Goal: Check status: Check status

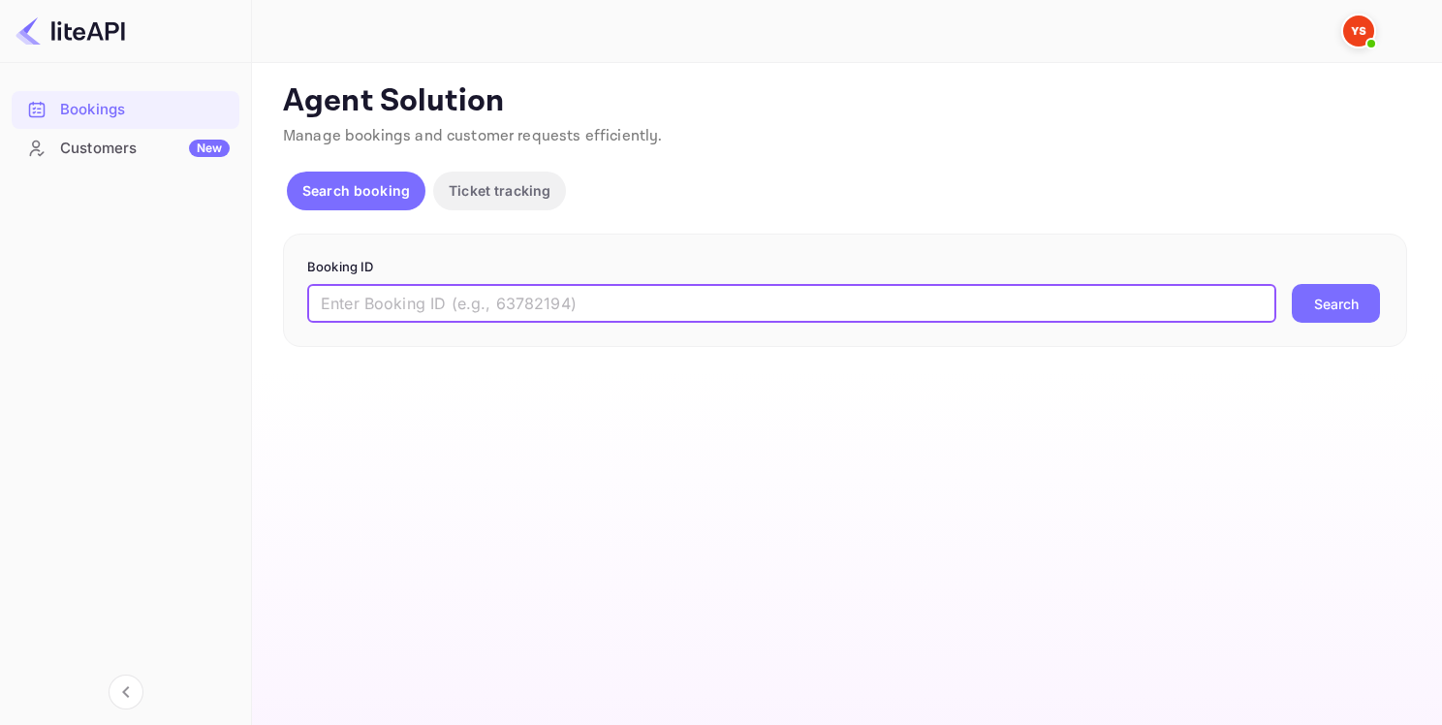
paste input "9251537"
type input "9251537"
click at [1312, 304] on button "Search" at bounding box center [1335, 303] width 88 height 39
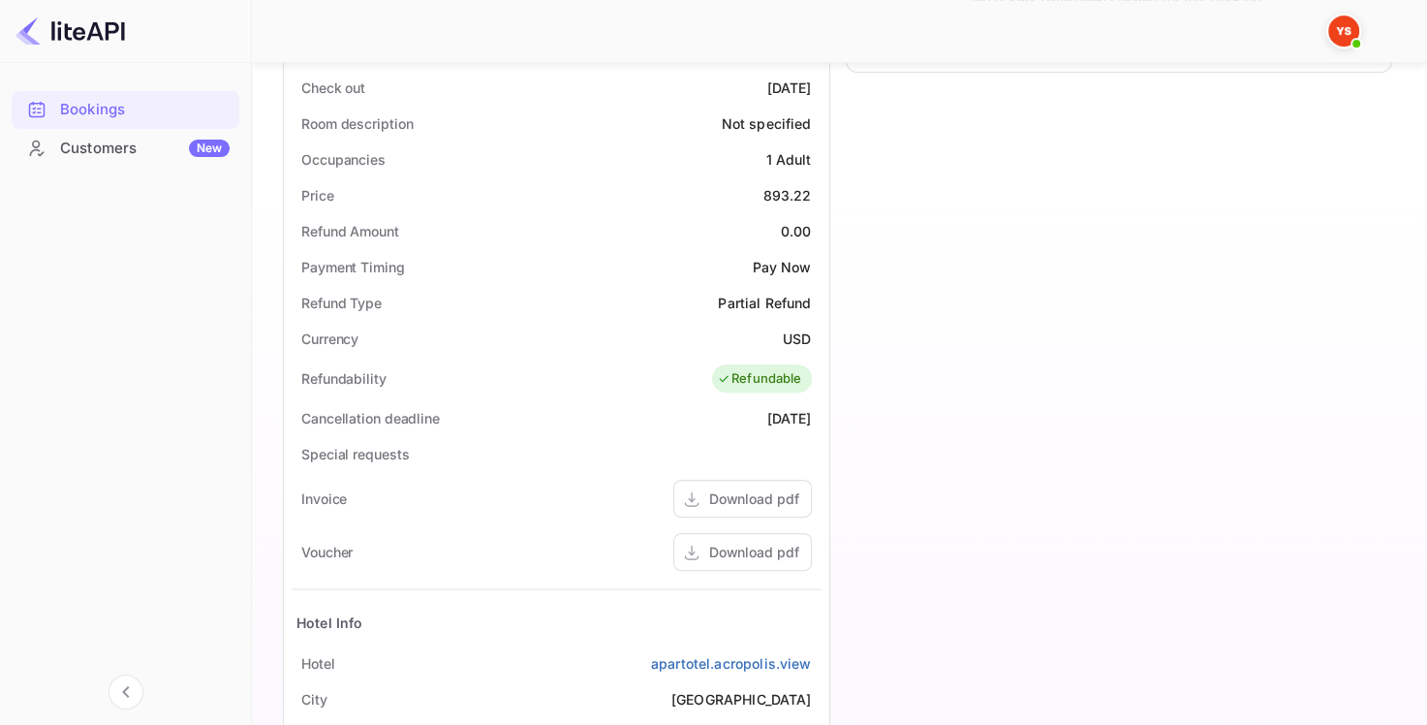
scroll to position [581, 0]
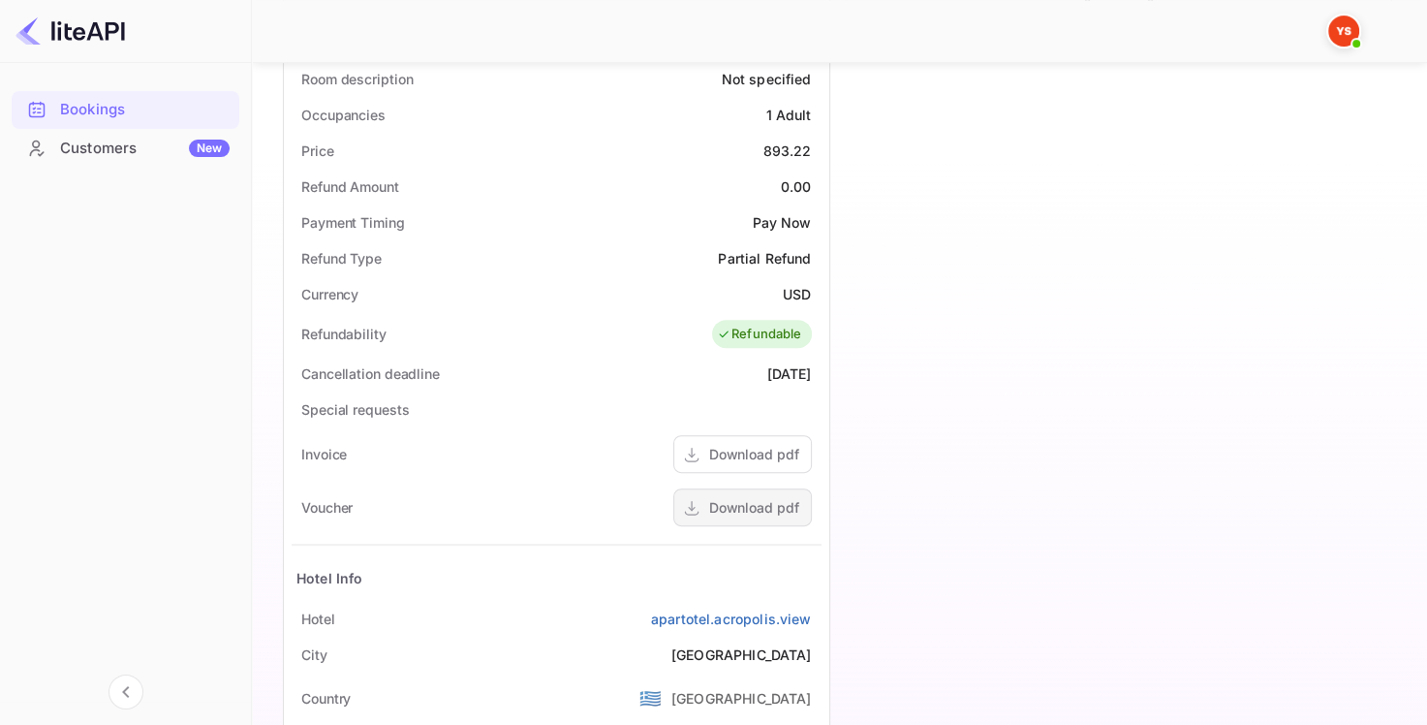
click at [738, 510] on div "Download pdf" at bounding box center [754, 507] width 90 height 20
click at [701, 500] on div "Download pdf" at bounding box center [742, 507] width 139 height 38
click at [760, 448] on div "Download pdf" at bounding box center [754, 454] width 90 height 20
click at [765, 512] on div "Download pdf" at bounding box center [754, 507] width 90 height 20
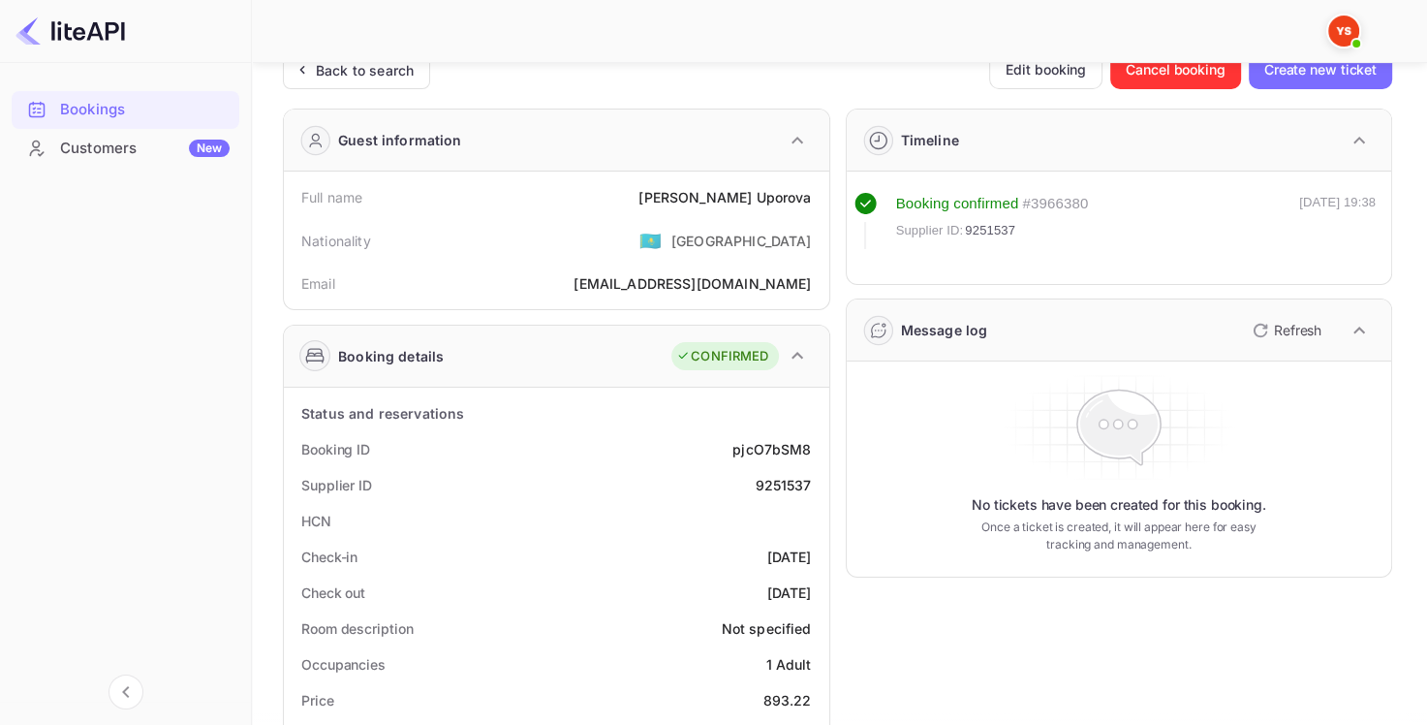
scroll to position [0, 0]
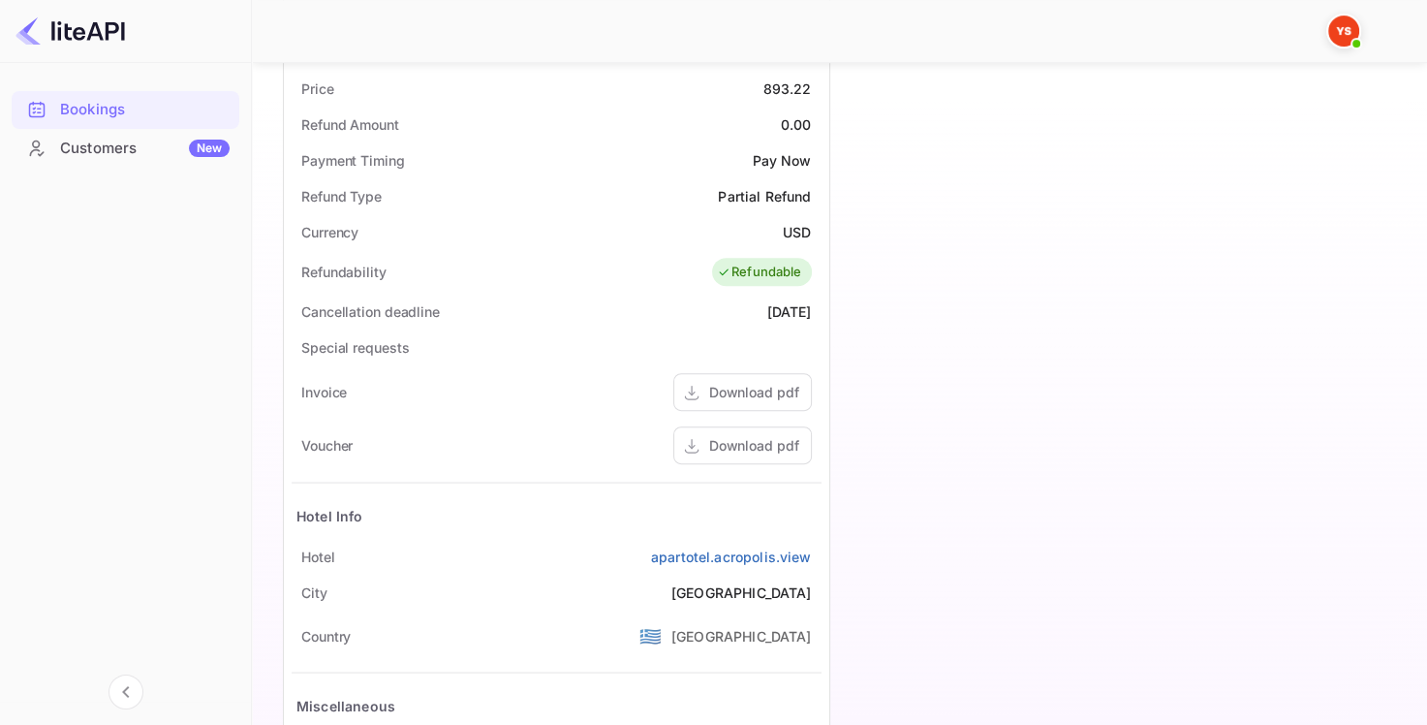
scroll to position [798, 0]
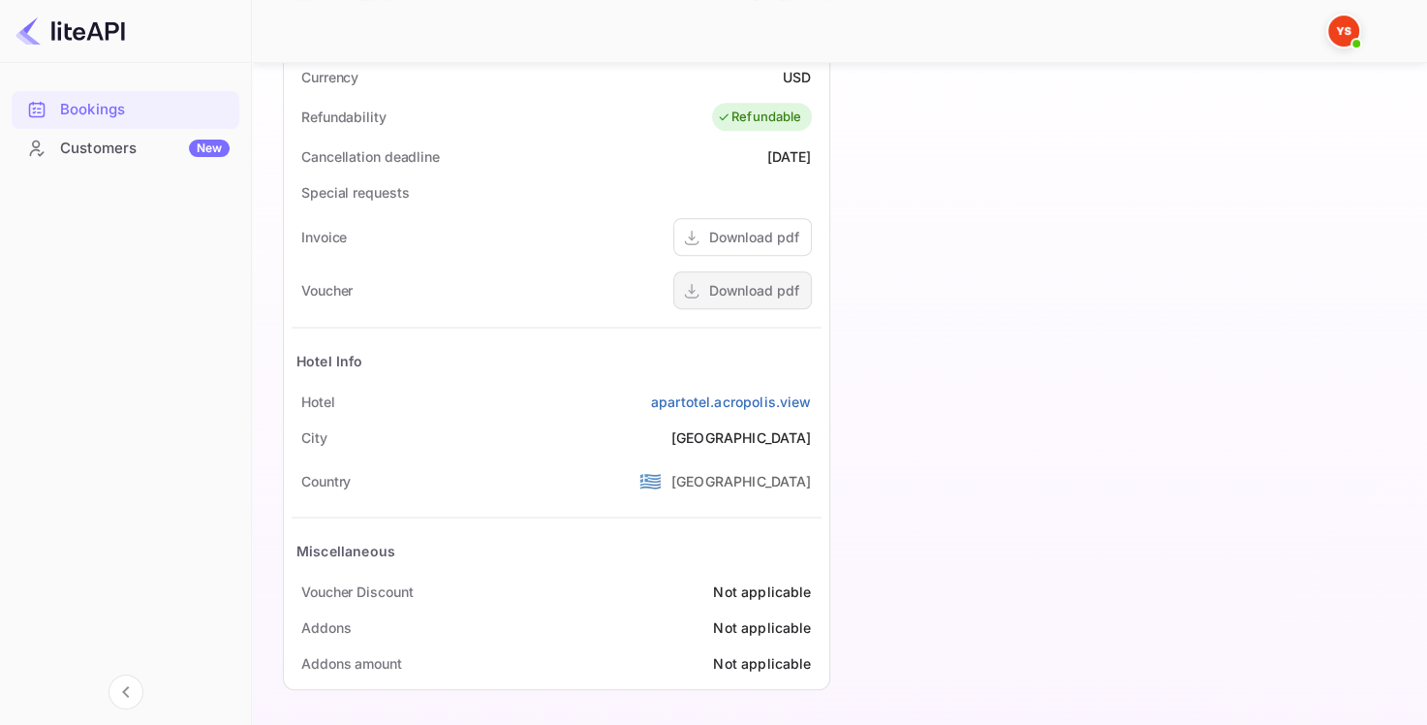
click at [704, 306] on div "Download pdf" at bounding box center [742, 290] width 139 height 38
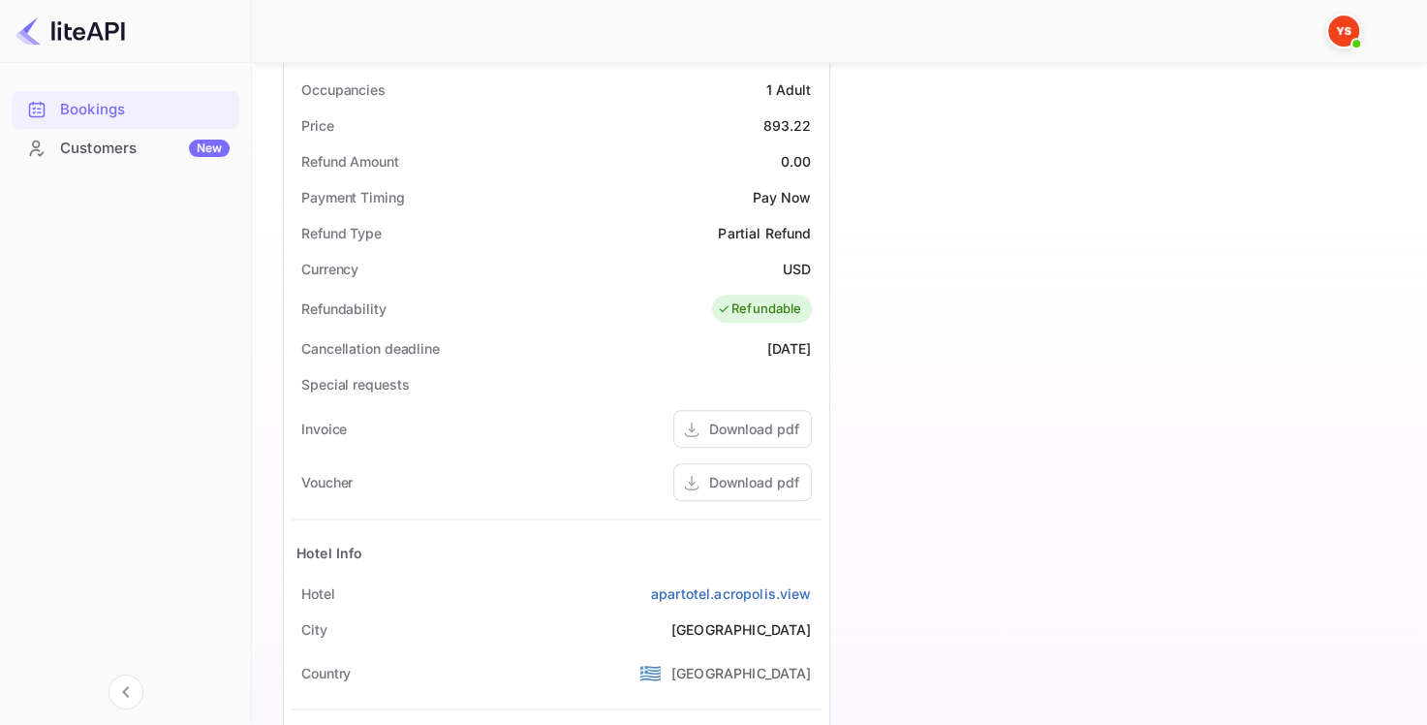
scroll to position [775, 0]
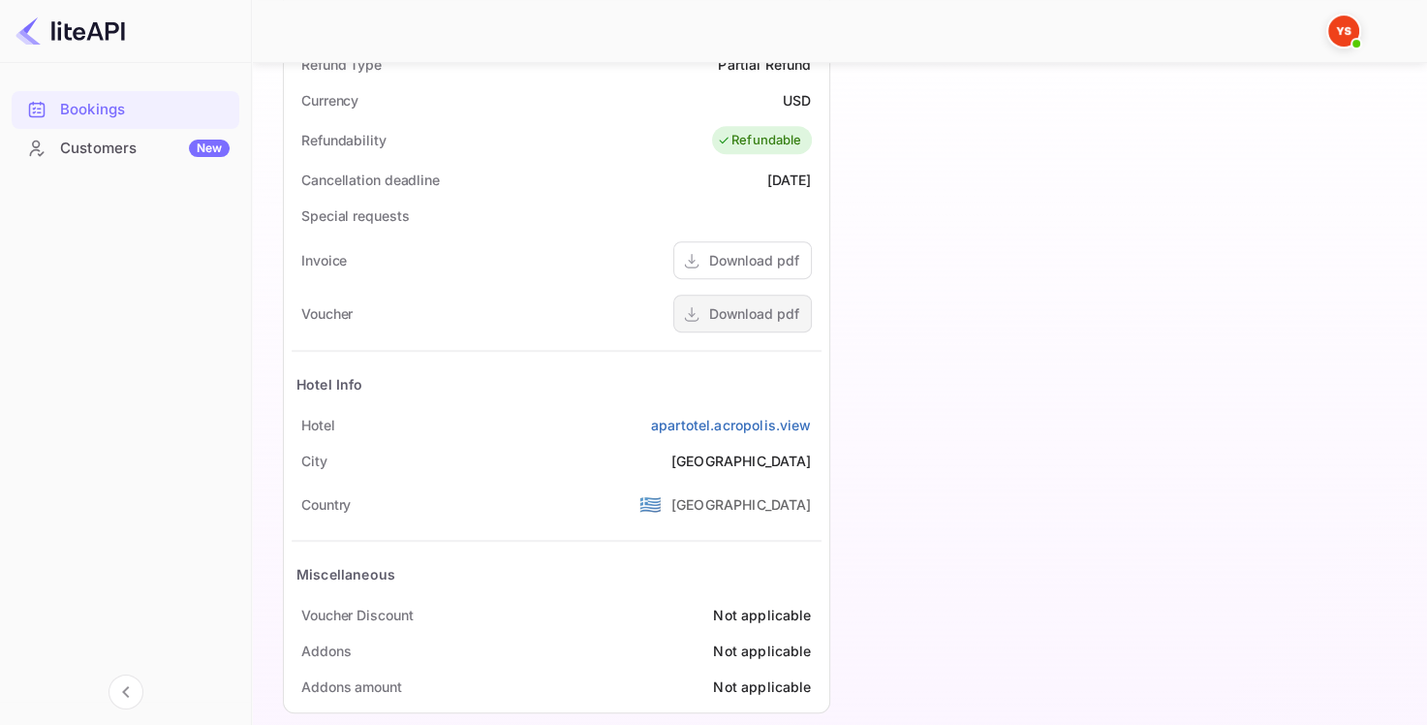
click at [756, 327] on div "Download pdf" at bounding box center [742, 314] width 139 height 38
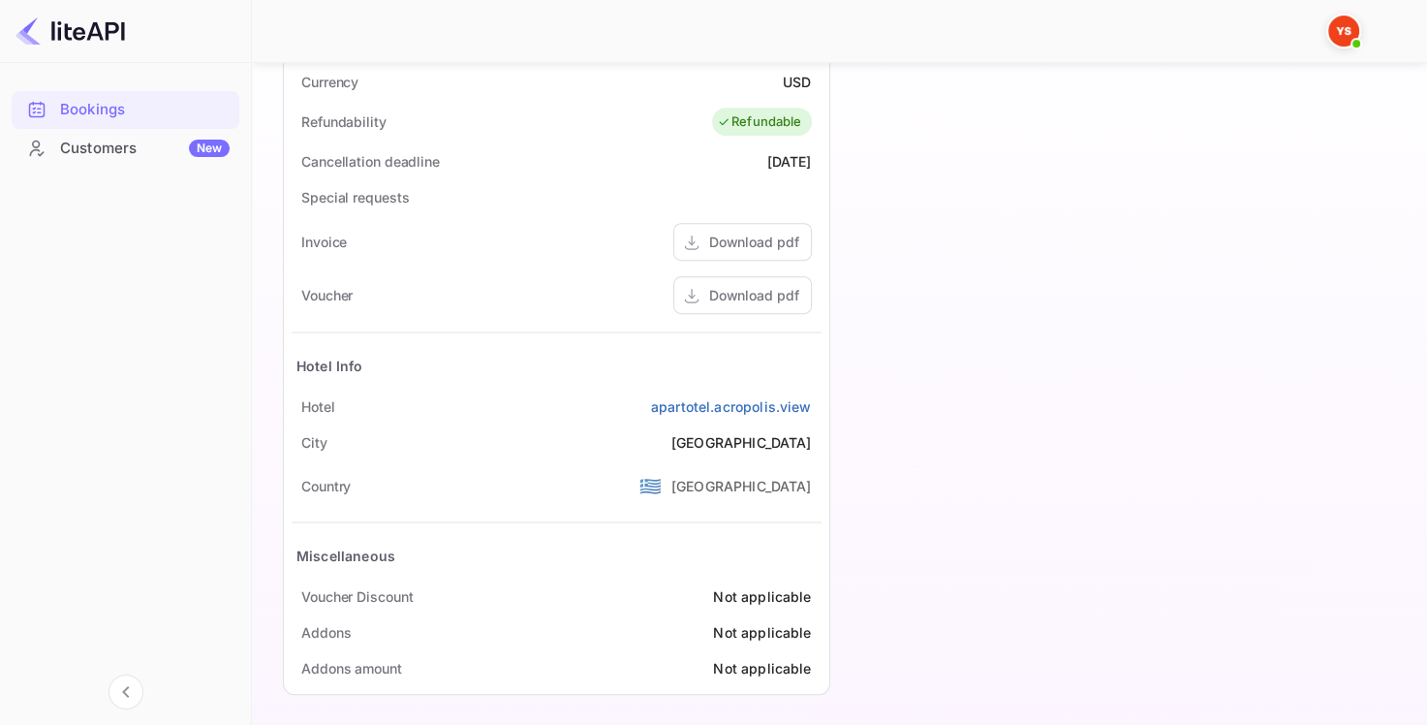
scroll to position [798, 0]
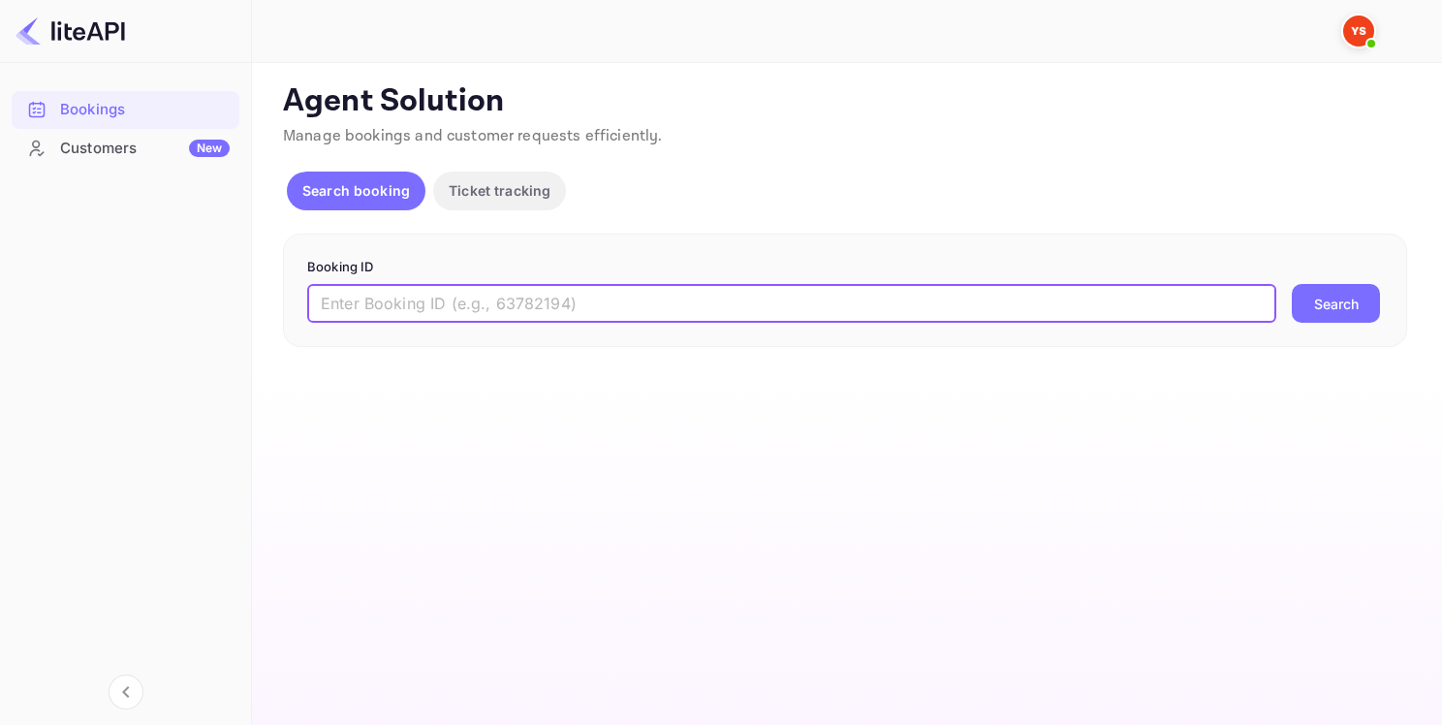
paste input "9300954"
type input "9300954"
click at [1306, 316] on button "Search" at bounding box center [1335, 303] width 88 height 39
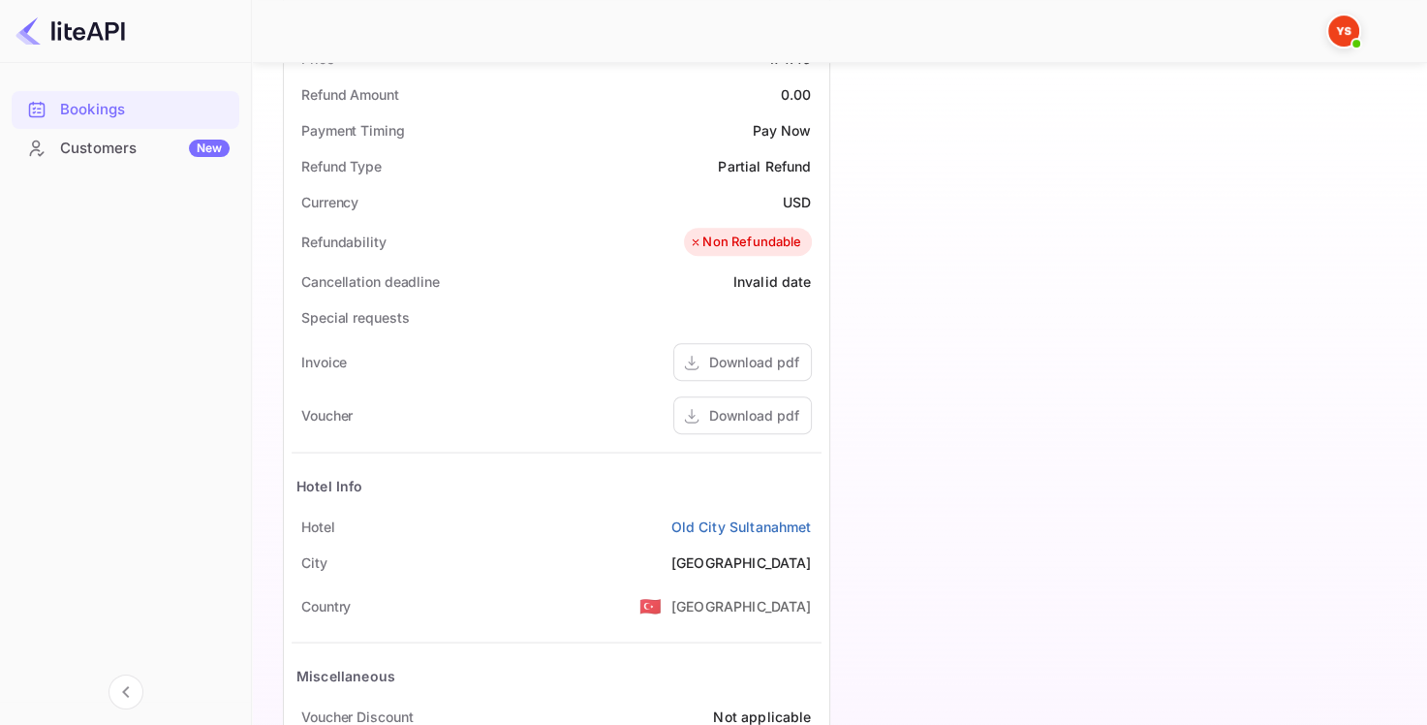
scroll to position [678, 0]
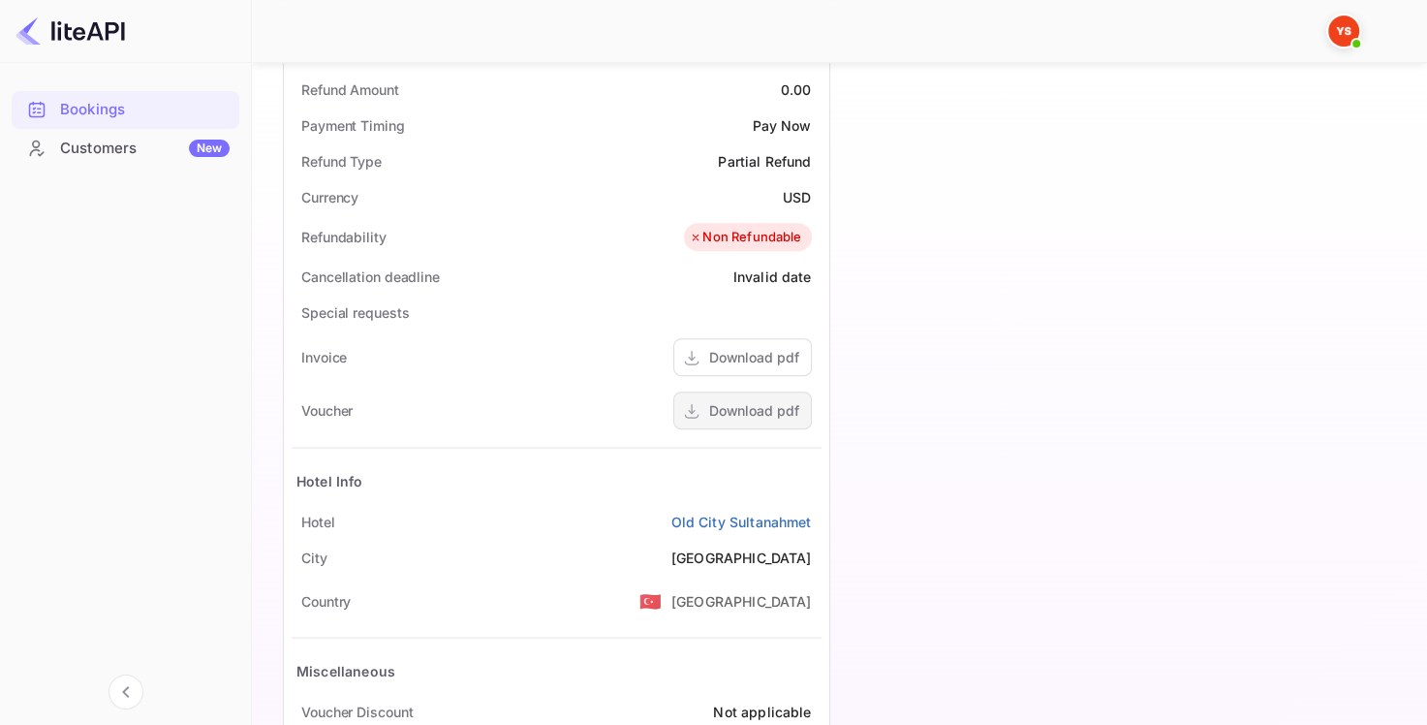
click at [754, 415] on div "Download pdf" at bounding box center [754, 410] width 90 height 20
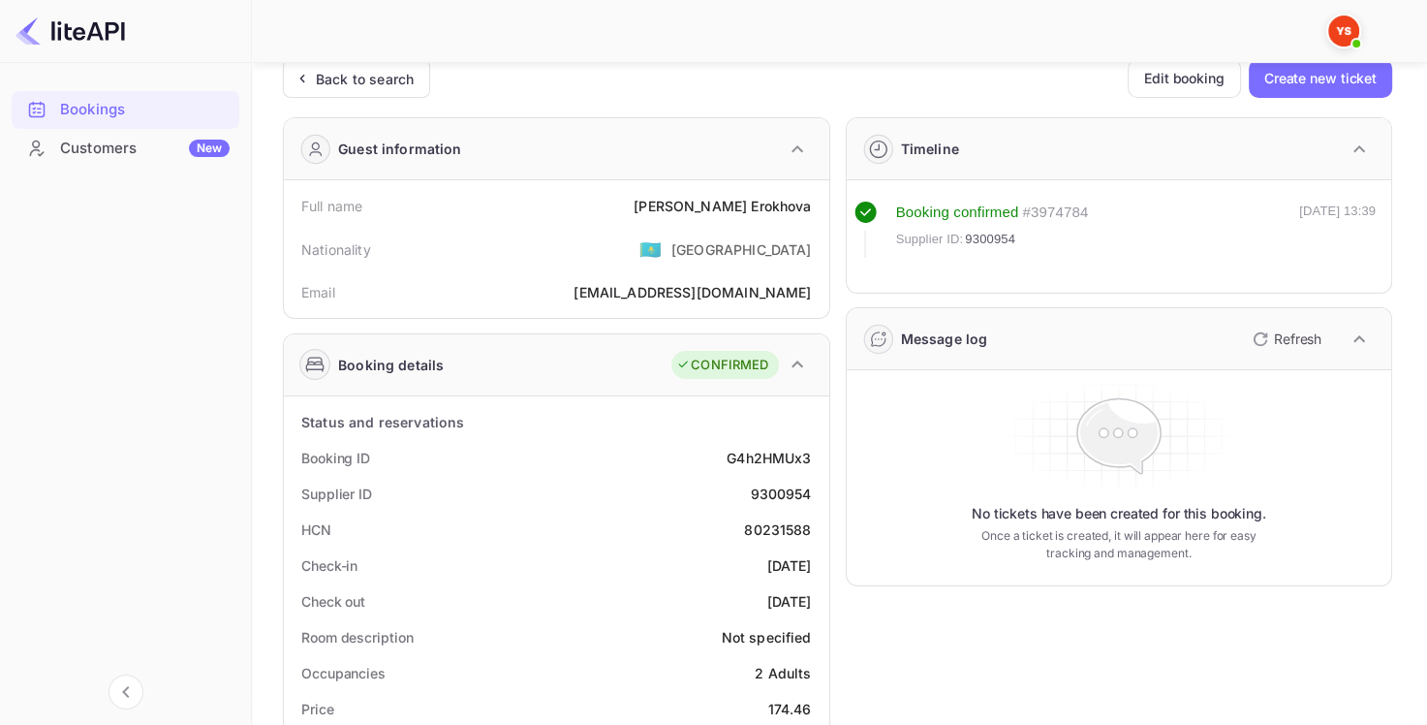
scroll to position [0, 0]
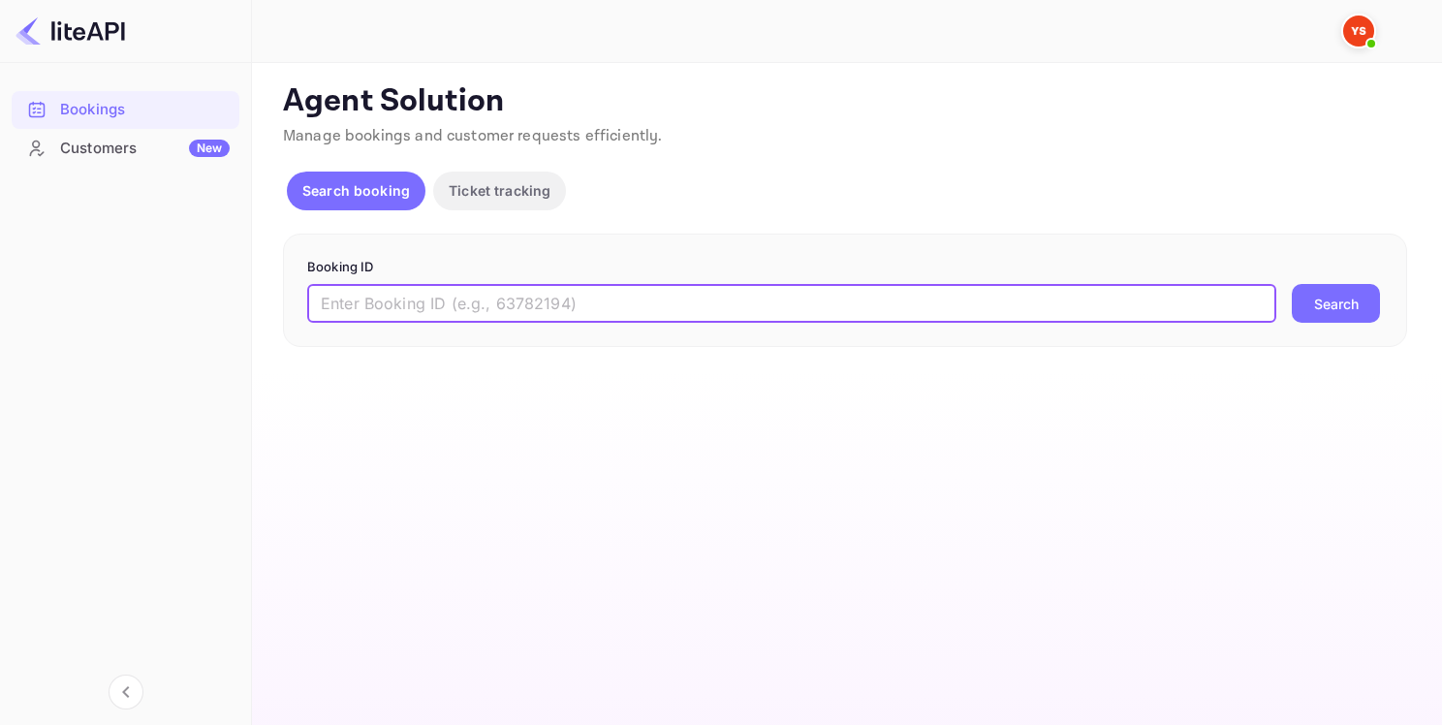
paste input "9300954"
type input "9300954"
click at [1322, 295] on button "Search" at bounding box center [1335, 303] width 88 height 39
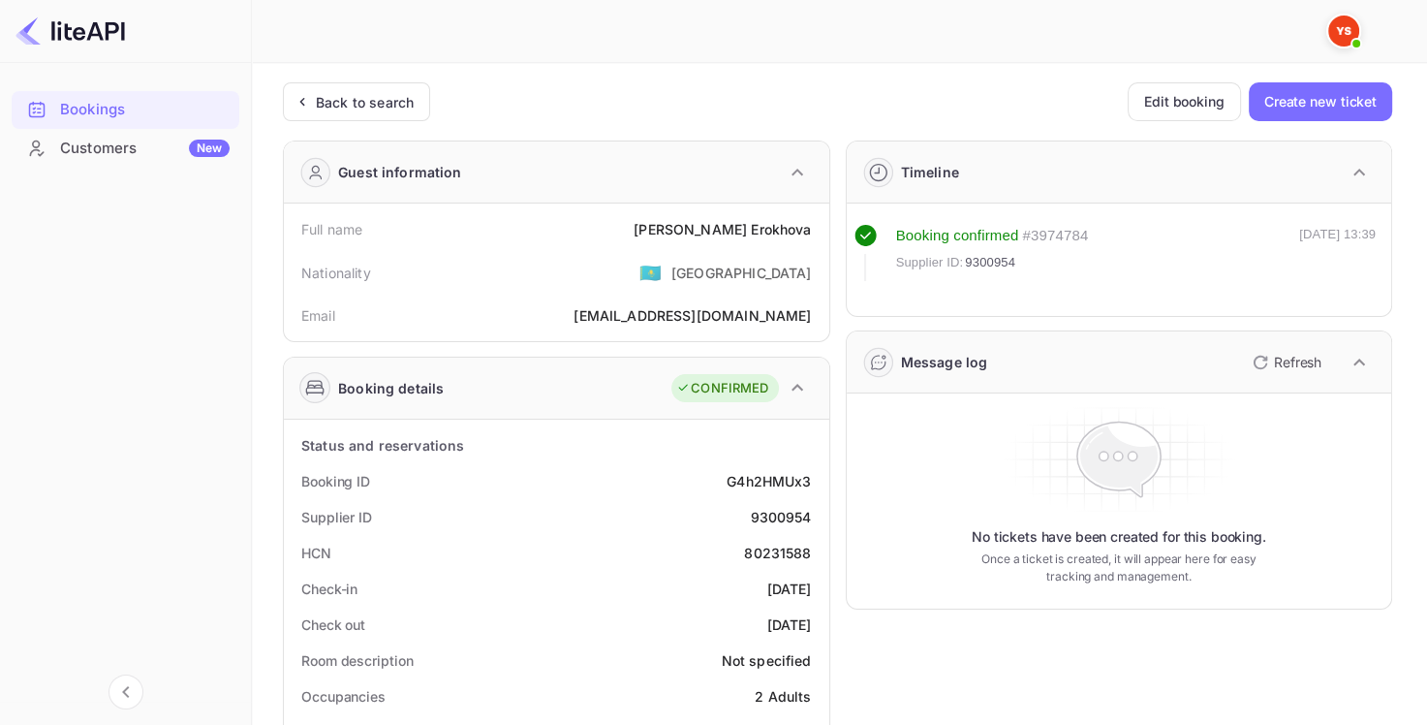
click at [786, 530] on div "Supplier ID 9300954" at bounding box center [557, 517] width 530 height 36
click at [787, 512] on div "9300954" at bounding box center [780, 517] width 61 height 20
copy div "9300954"
drag, startPoint x: 709, startPoint y: 232, endPoint x: 810, endPoint y: 233, distance: 100.8
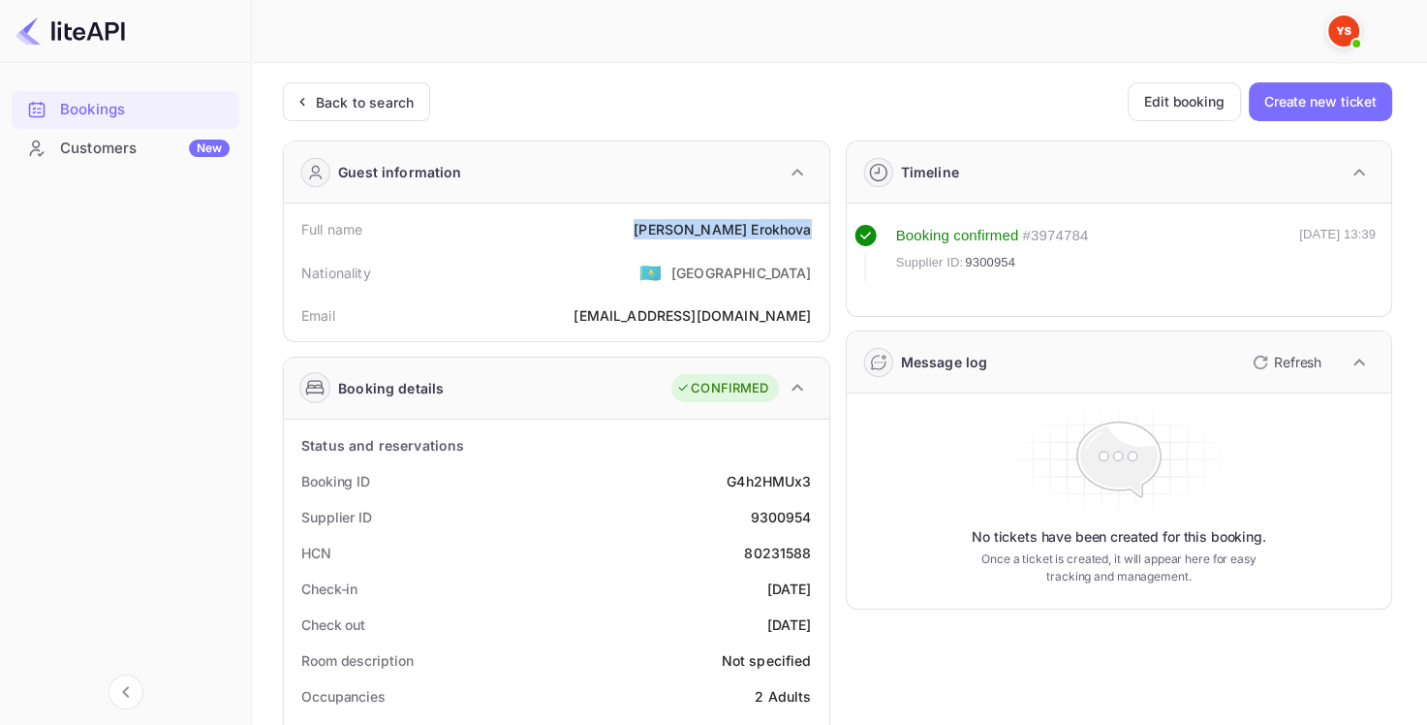
click at [810, 233] on div "[PERSON_NAME]" at bounding box center [722, 229] width 177 height 20
copy div "[PERSON_NAME]"
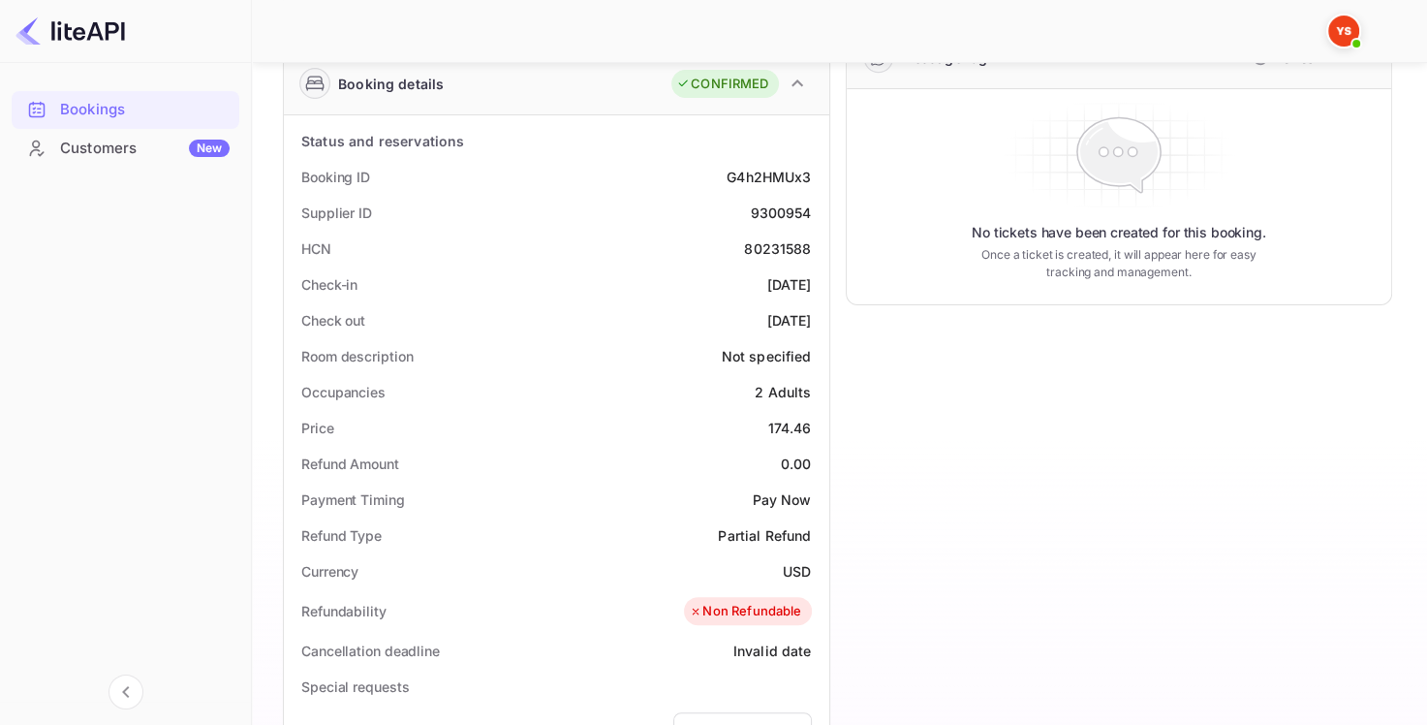
scroll to position [388, 0]
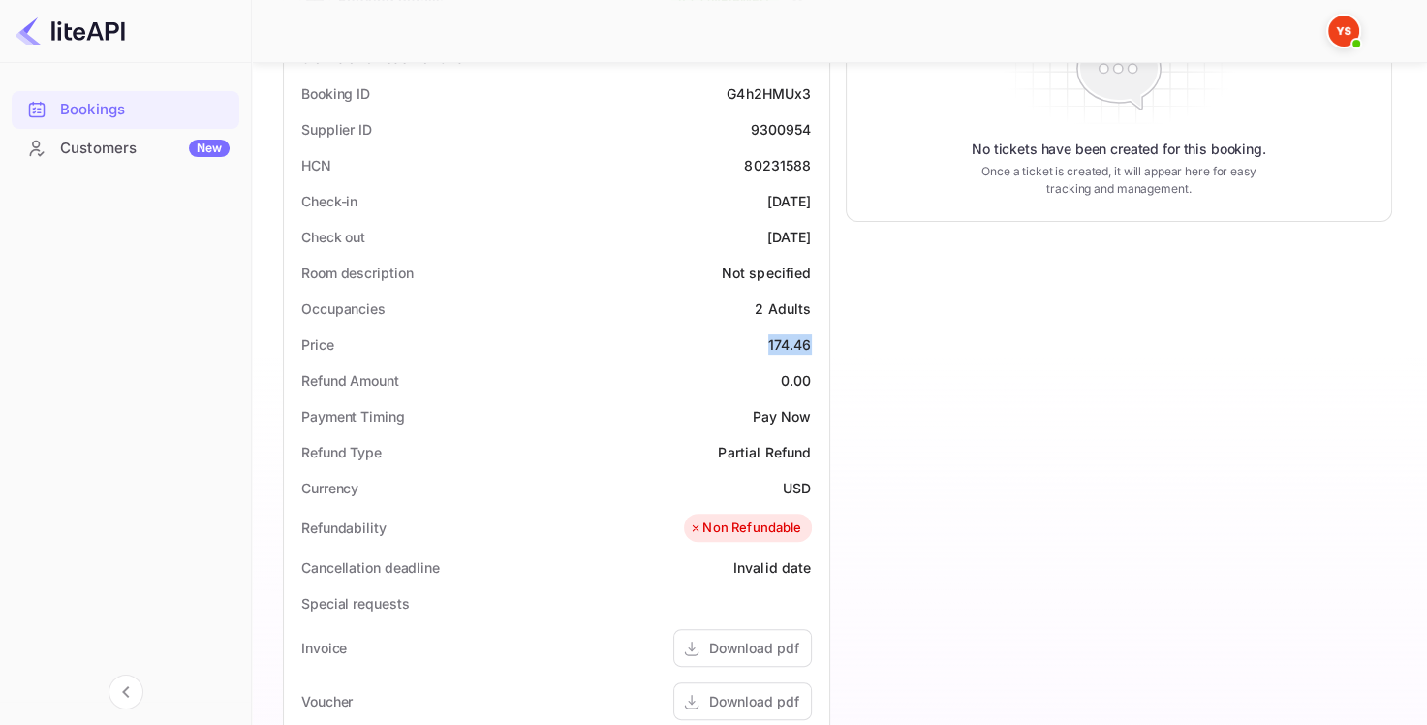
drag, startPoint x: 763, startPoint y: 344, endPoint x: 811, endPoint y: 351, distance: 48.0
click at [812, 352] on div "Price 174.46" at bounding box center [557, 345] width 530 height 36
copy div "174.46"
